Goal: Obtain resource: Obtain resource

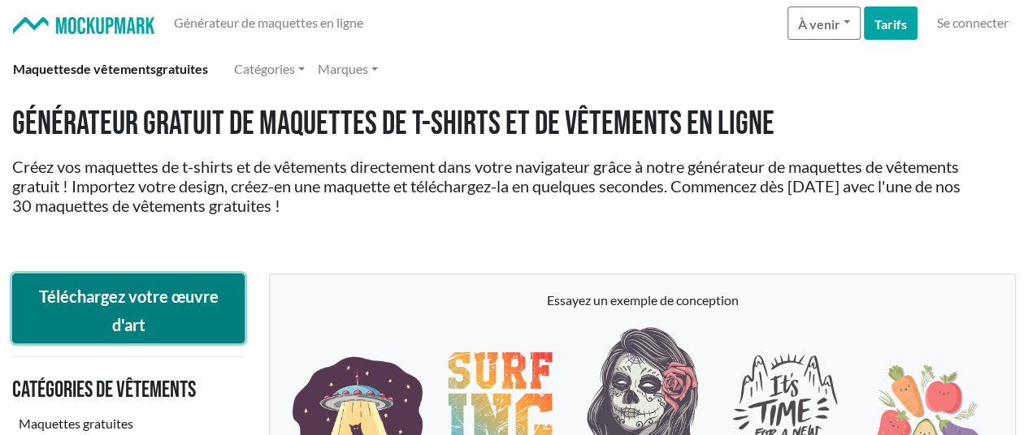
click at [141, 317] on font "Téléchargez votre œuvre d'art" at bounding box center [129, 310] width 180 height 47
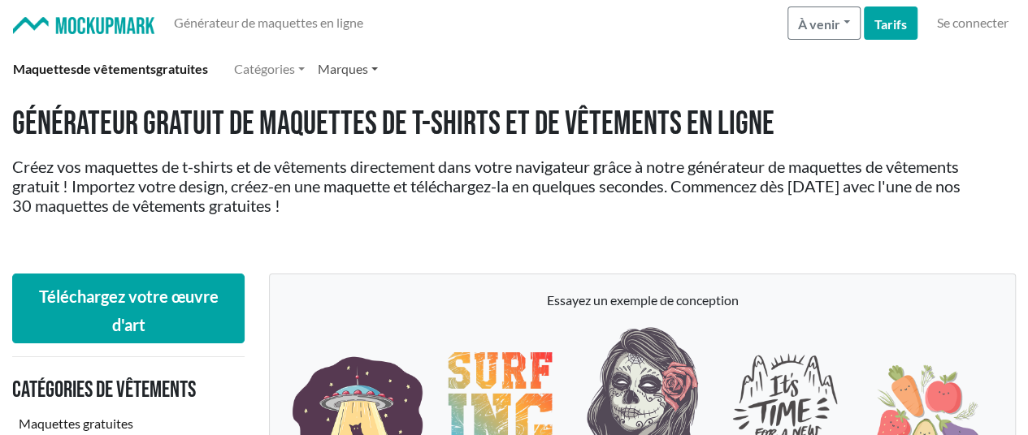
click at [343, 66] on font "Marques" at bounding box center [343, 68] width 50 height 15
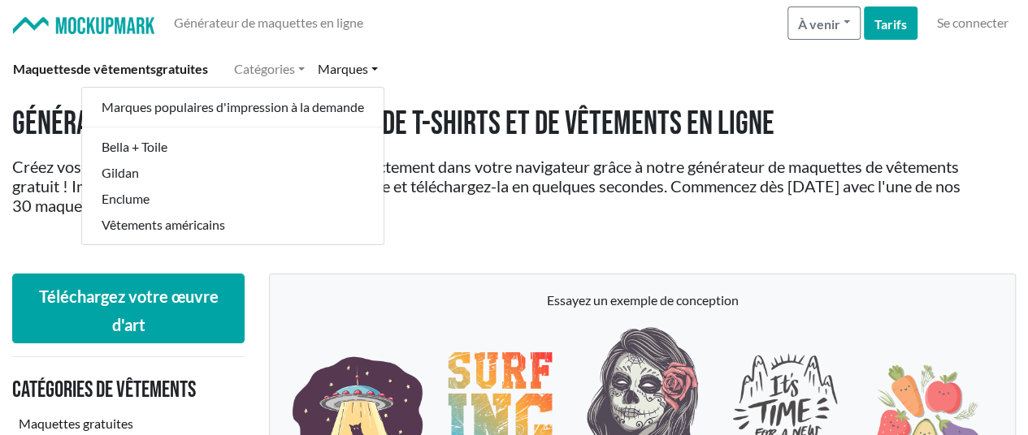
click at [764, 150] on div "Générateur gratuit de maquettes de t-shirts et de vêtements en ligne Créez vos …" at bounding box center [513, 160] width 1003 height 110
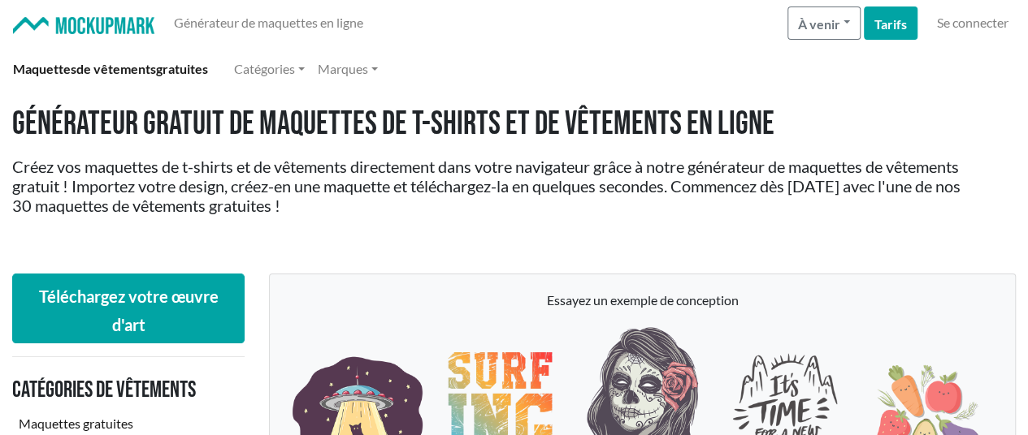
click at [142, 19] on img at bounding box center [83, 25] width 141 height 17
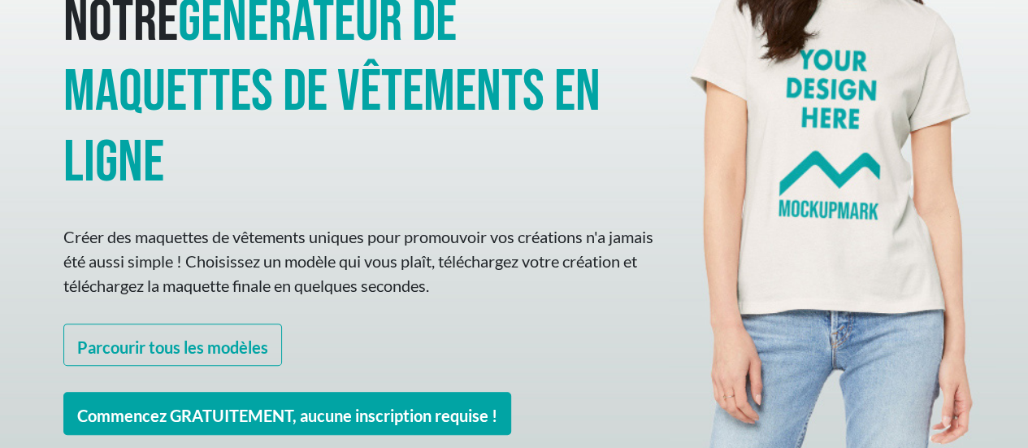
scroll to position [303, 0]
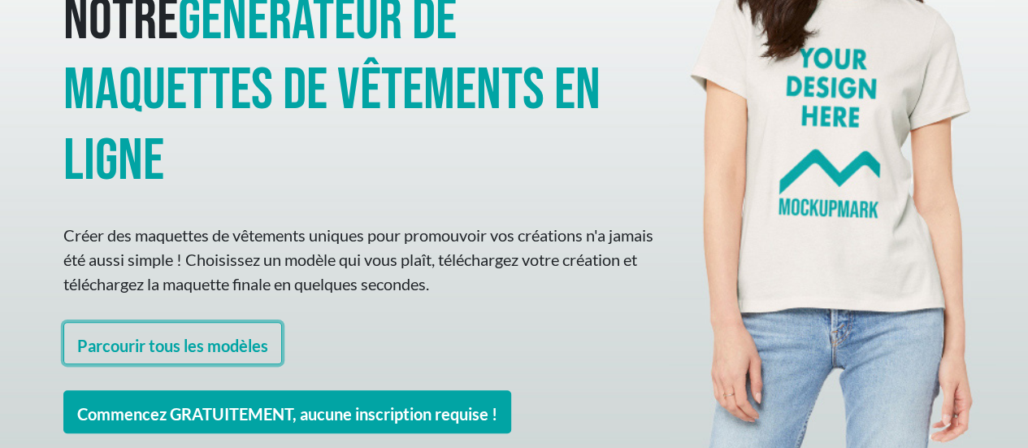
click at [153, 335] on font "Parcourir tous les modèles" at bounding box center [172, 344] width 191 height 19
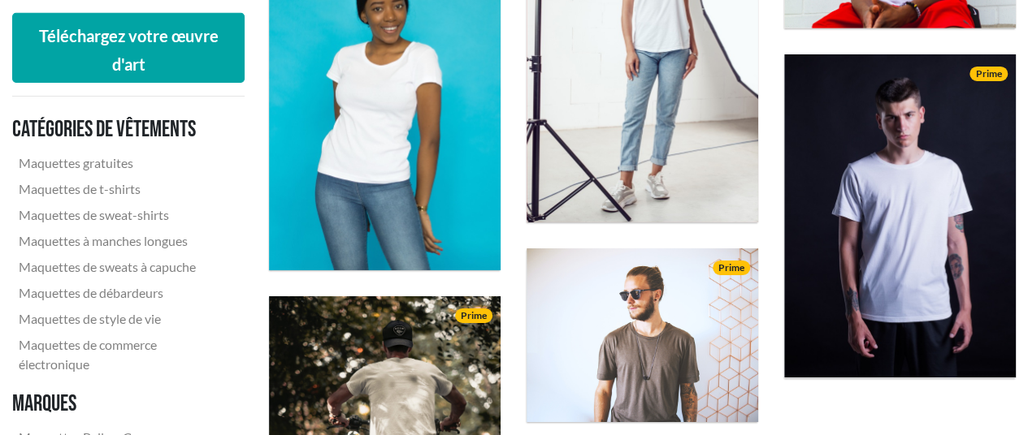
scroll to position [2643, 0]
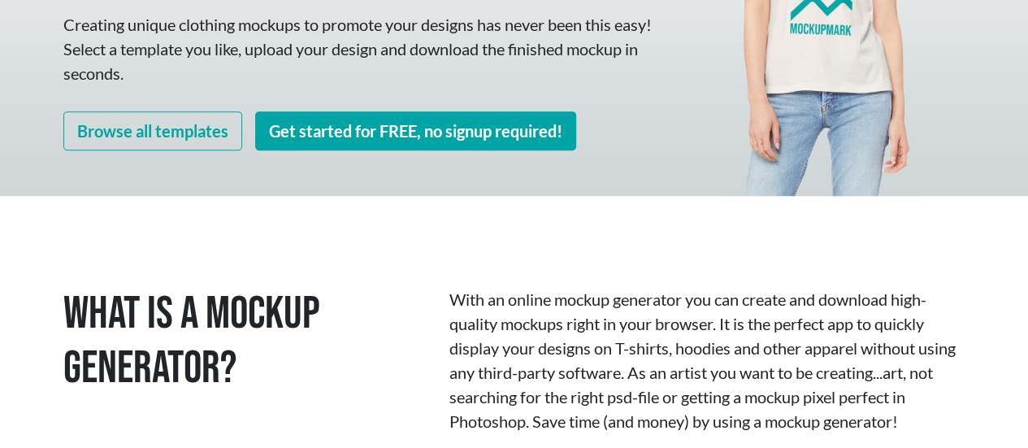
scroll to position [444, 0]
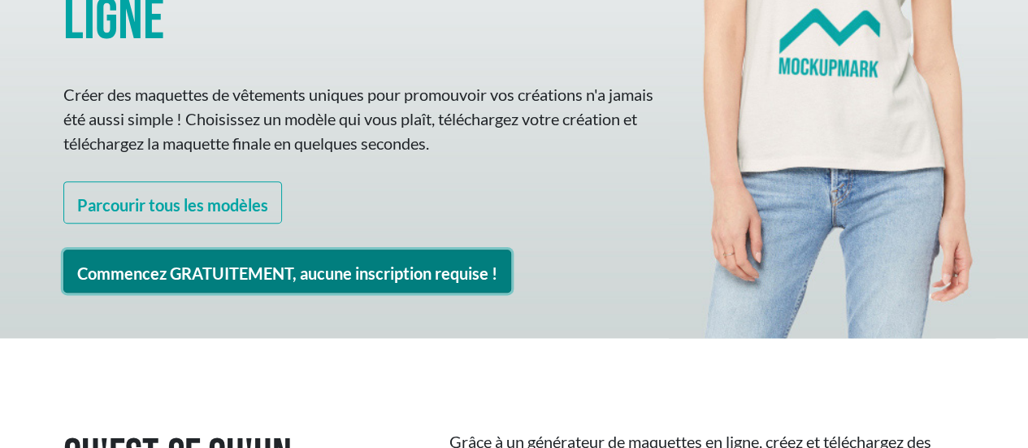
click at [201, 263] on font "Commencez GRATUITEMENT, aucune inscription requise !" at bounding box center [287, 272] width 420 height 19
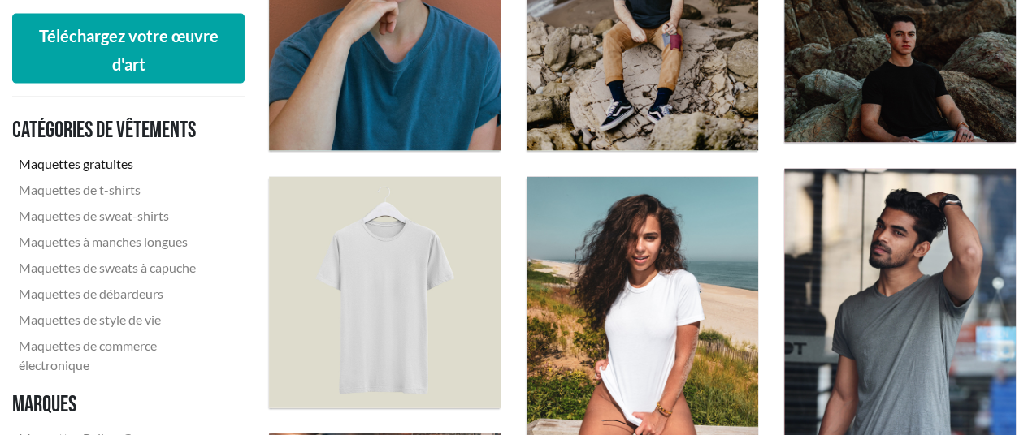
scroll to position [1751, 0]
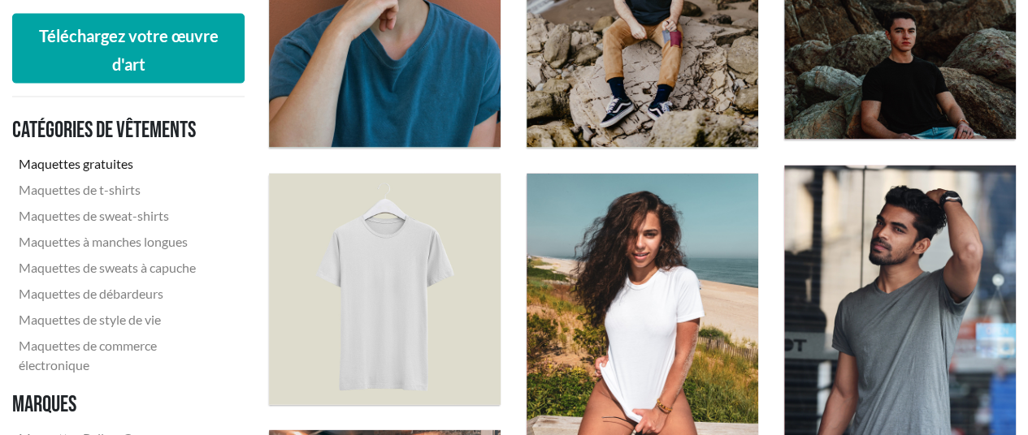
click at [448, 282] on img at bounding box center [385, 290] width 232 height 232
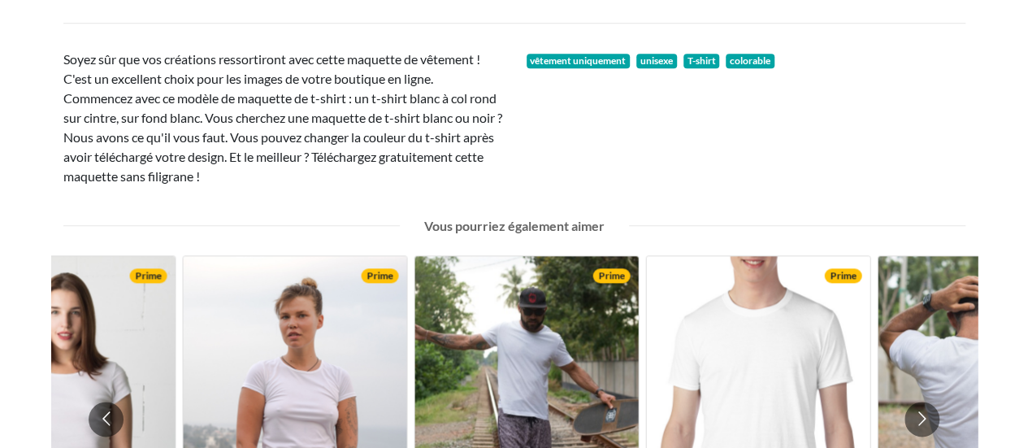
scroll to position [829, 0]
